Goal: Book appointment/travel/reservation

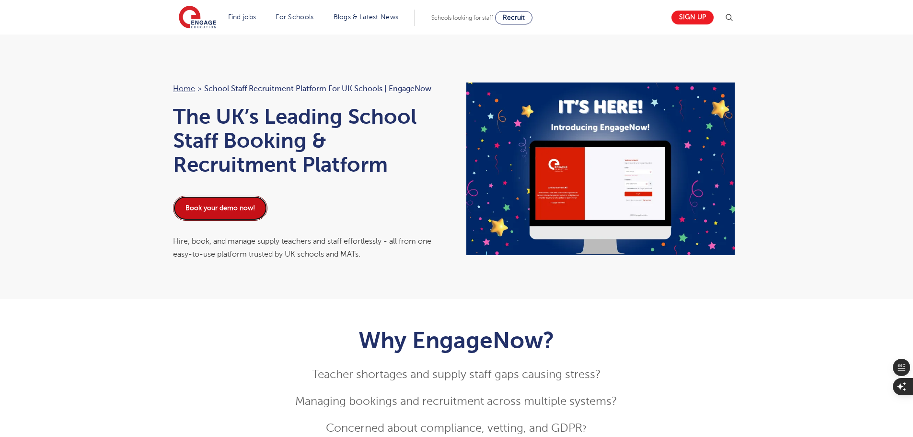
drag, startPoint x: 219, startPoint y: 208, endPoint x: 192, endPoint y: 241, distance: 43.0
click at [219, 208] on link "Book your demo now!" at bounding box center [220, 208] width 94 height 25
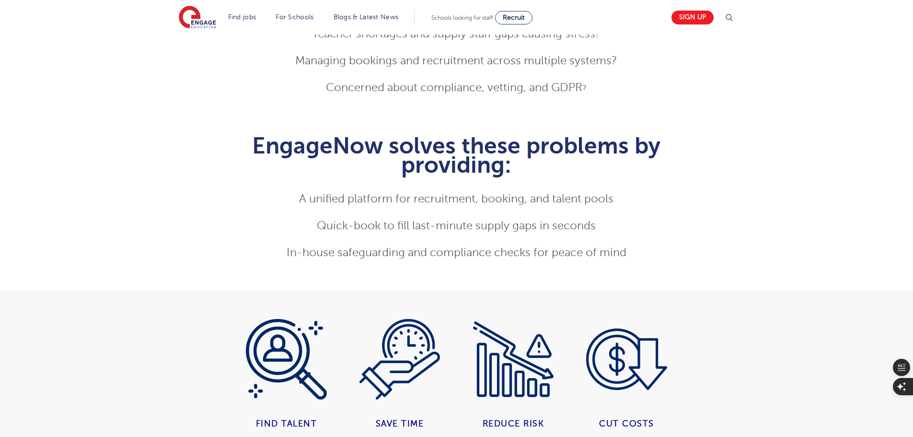
scroll to position [432, 0]
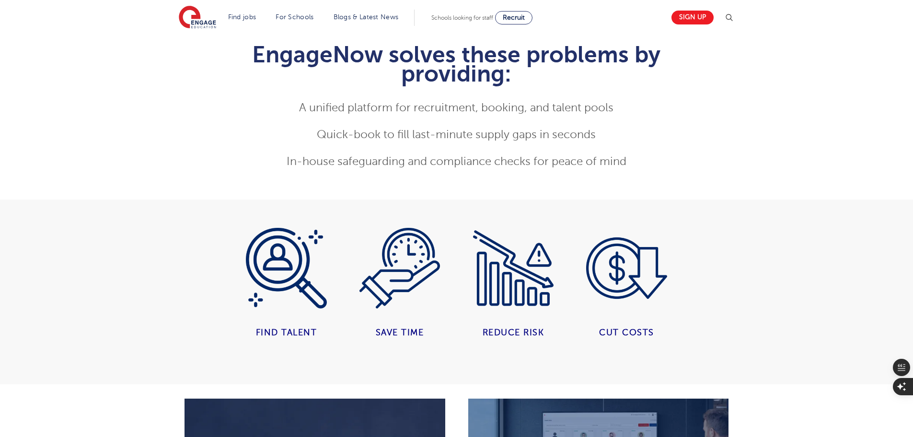
click at [279, 255] on img at bounding box center [286, 268] width 81 height 81
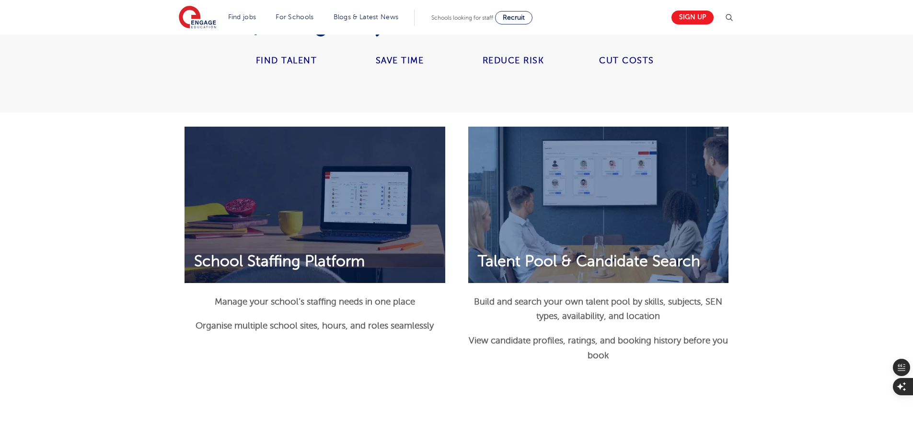
scroll to position [719, 0]
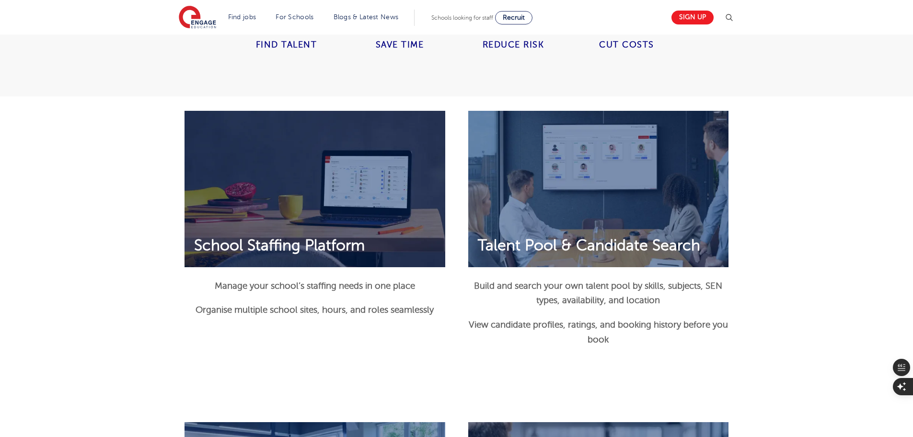
click at [622, 334] on p "View candidate profiles, ratings, and booking history before you book" at bounding box center [598, 331] width 261 height 29
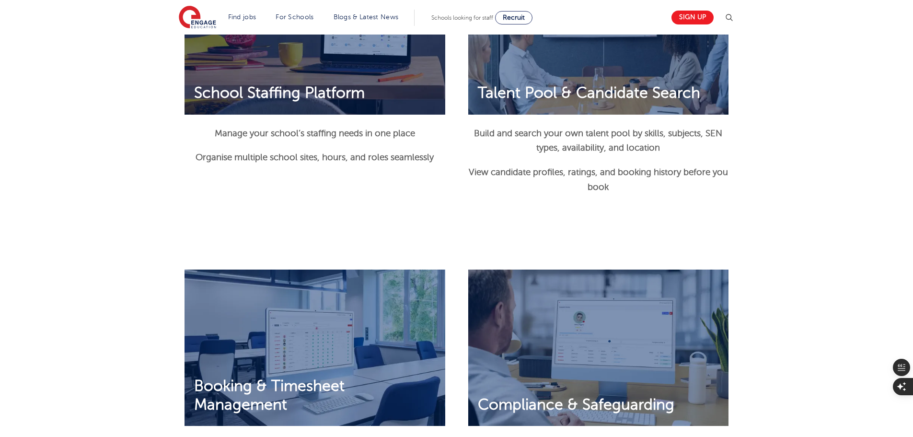
scroll to position [767, 0]
